Goal: Task Accomplishment & Management: Use online tool/utility

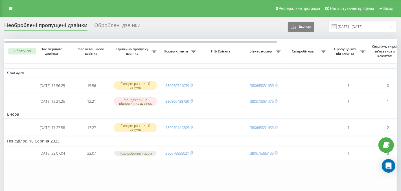
click at [115, 27] on div "Оброблені дзвінки" at bounding box center [117, 26] width 46 height 9
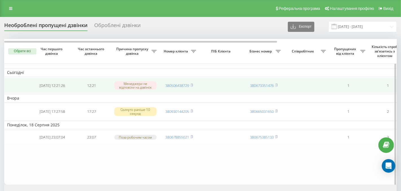
click at [191, 88] on td "380506438729" at bounding box center [178, 85] width 39 height 15
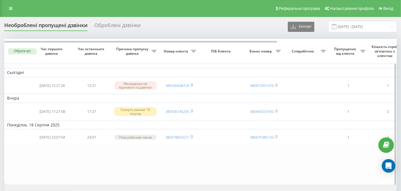
click at [180, 58] on th "Номер клієнта" at bounding box center [178, 51] width 39 height 25
click at [180, 59] on th "Номер клієнта" at bounding box center [178, 51] width 39 height 25
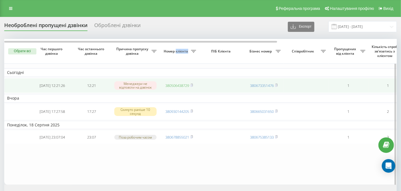
click at [173, 84] on link "380506438729" at bounding box center [177, 85] width 24 height 5
